Goal: Information Seeking & Learning: Learn about a topic

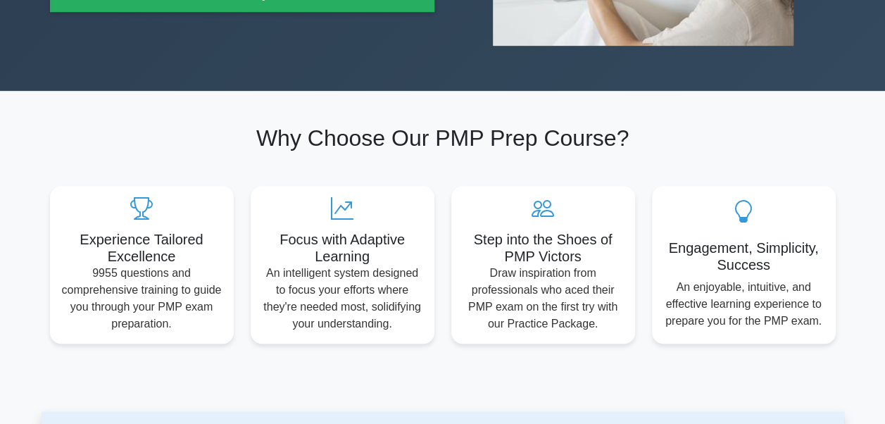
scroll to position [704, 0]
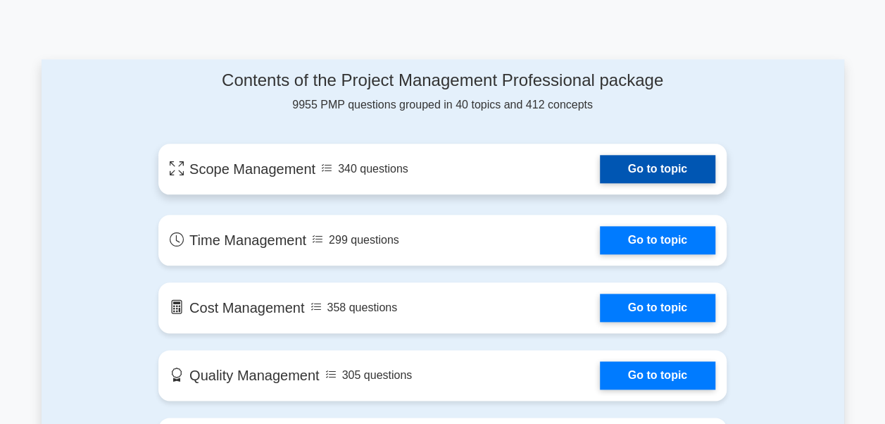
click at [648, 173] on link "Go to topic" at bounding box center [657, 169] width 115 height 28
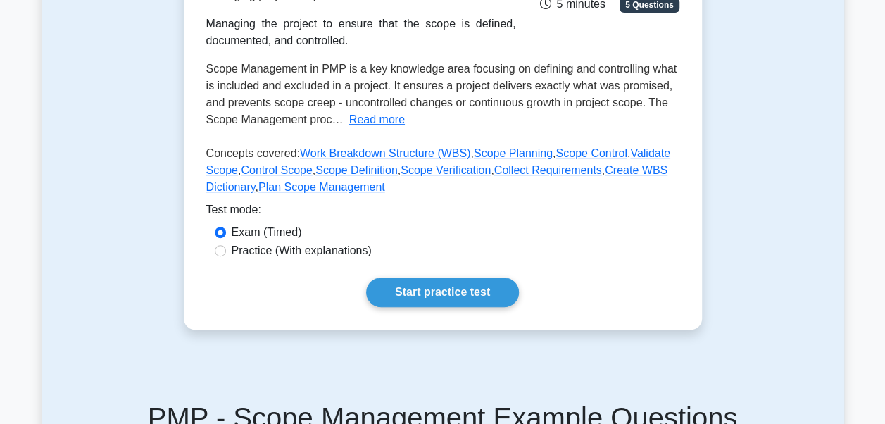
scroll to position [282, 0]
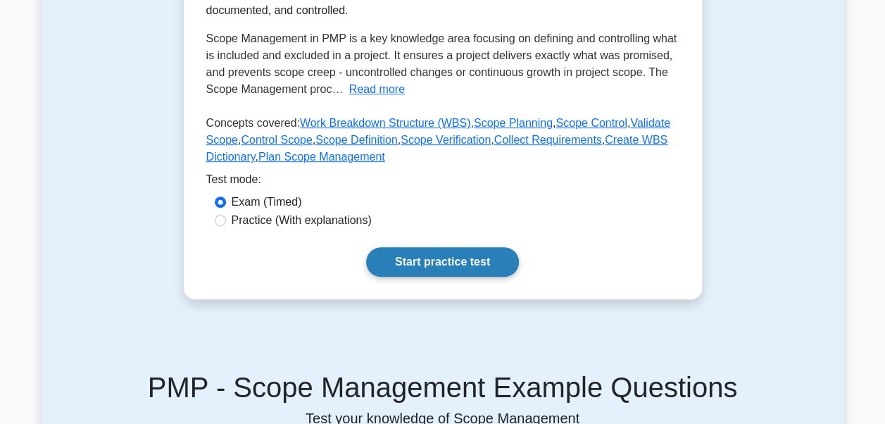
click at [432, 253] on link "Start practice test" at bounding box center [442, 262] width 153 height 30
click at [229, 223] on div "Practice (With explanations)" at bounding box center [443, 220] width 456 height 17
click at [223, 219] on input "Practice (With explanations)" at bounding box center [220, 220] width 11 height 11
radio input "true"
click at [394, 259] on link "Start practice test" at bounding box center [442, 262] width 153 height 30
